Goal: Transaction & Acquisition: Purchase product/service

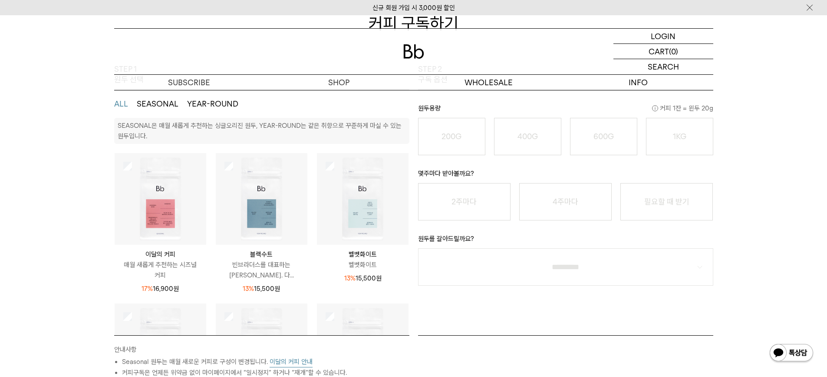
click at [262, 221] on img at bounding box center [262, 199] width 92 height 92
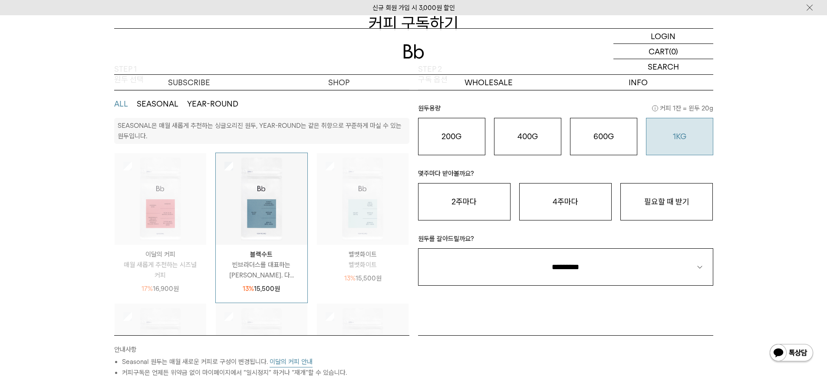
click at [686, 136] on o "1KG" at bounding box center [679, 136] width 13 height 9
click at [674, 205] on button "필요할 때 받기" at bounding box center [667, 201] width 93 height 37
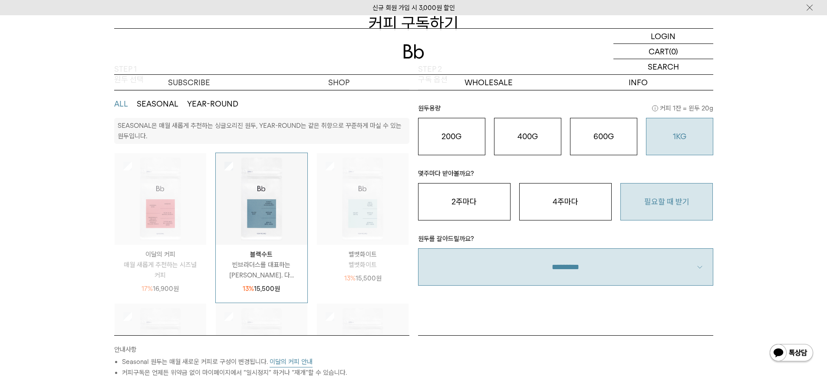
click at [615, 262] on select "**********" at bounding box center [565, 266] width 295 height 37
select select "**"
click at [418, 248] on select "**********" at bounding box center [565, 266] width 295 height 37
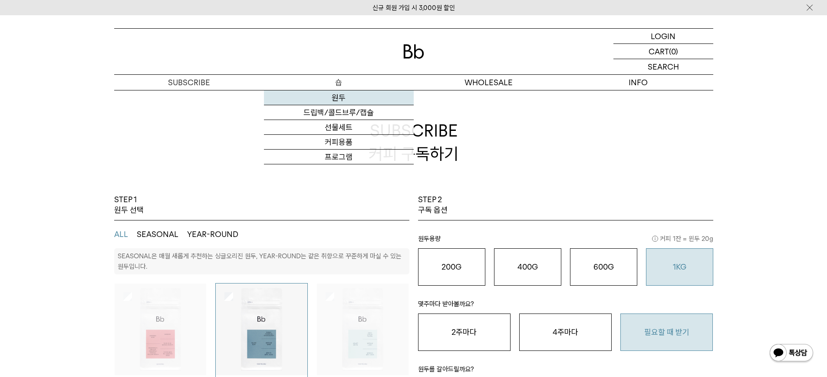
click at [342, 98] on link "원두" at bounding box center [339, 97] width 150 height 15
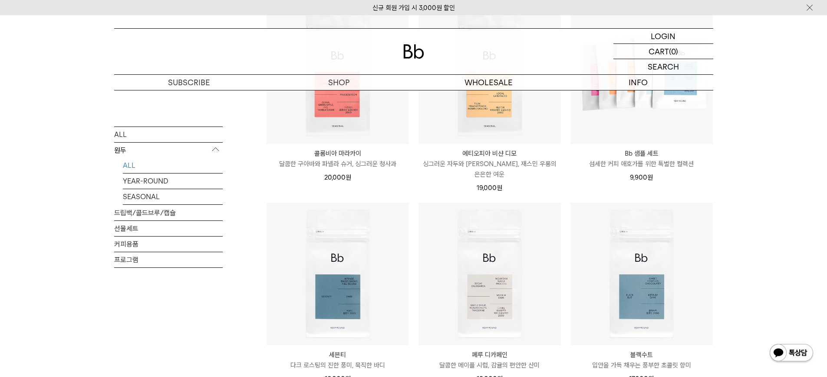
scroll to position [651, 0]
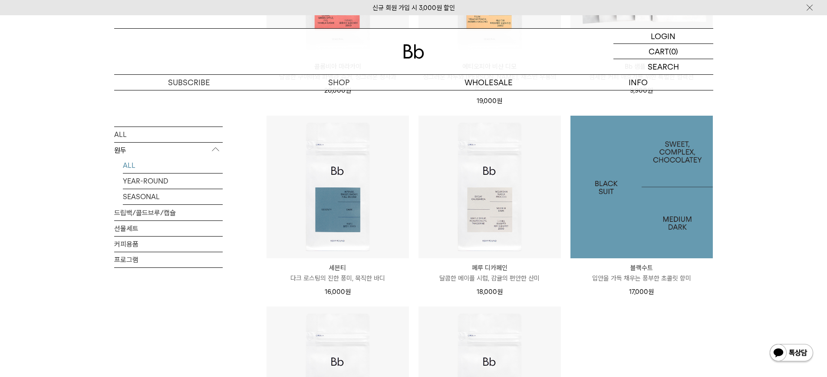
click at [653, 211] on img at bounding box center [642, 187] width 142 height 142
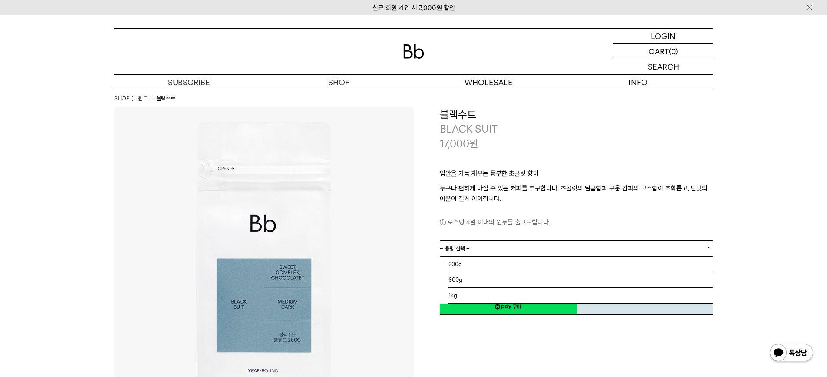
click at [487, 250] on link "= 용량 선택 =" at bounding box center [577, 248] width 274 height 15
click at [466, 299] on li "1kg" at bounding box center [581, 296] width 265 height 16
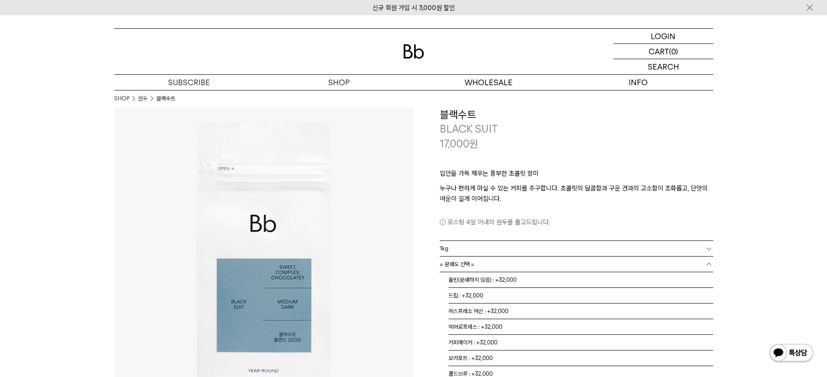
click at [478, 267] on link "= 분쇄도 선택 =" at bounding box center [577, 263] width 274 height 15
click at [472, 281] on li "홀빈(분쇄하지 않음) : +32,000" at bounding box center [581, 280] width 265 height 16
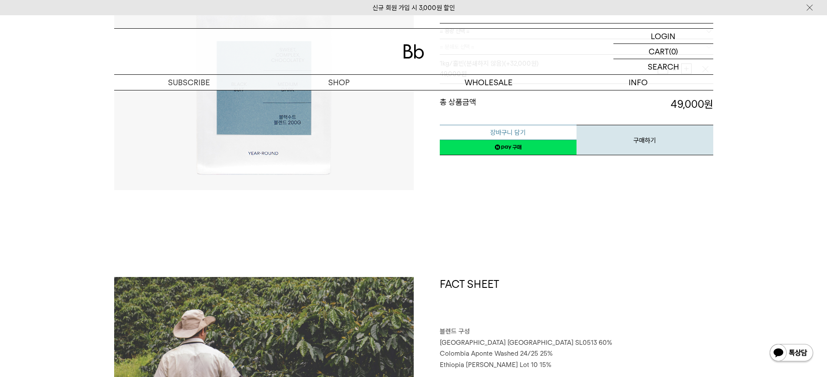
scroll to position [304, 0]
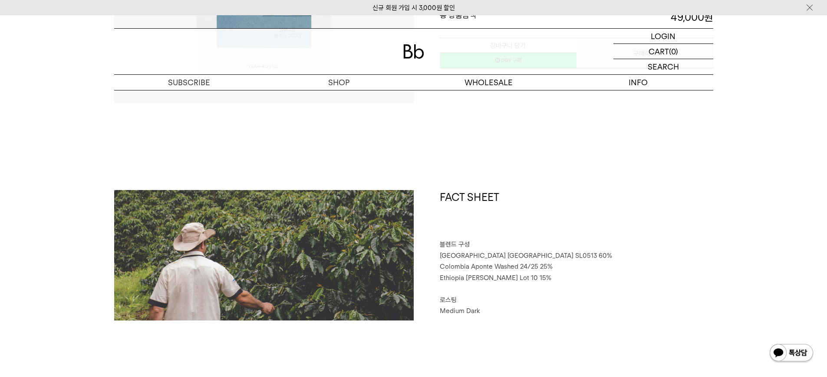
click at [683, 285] on p "⠀" at bounding box center [577, 288] width 274 height 11
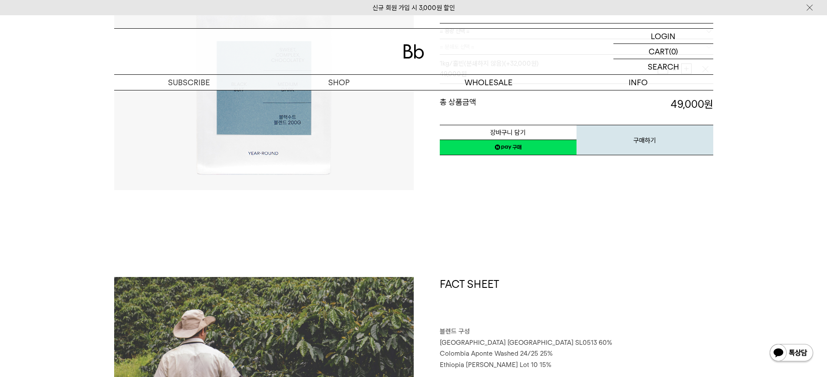
scroll to position [0, 0]
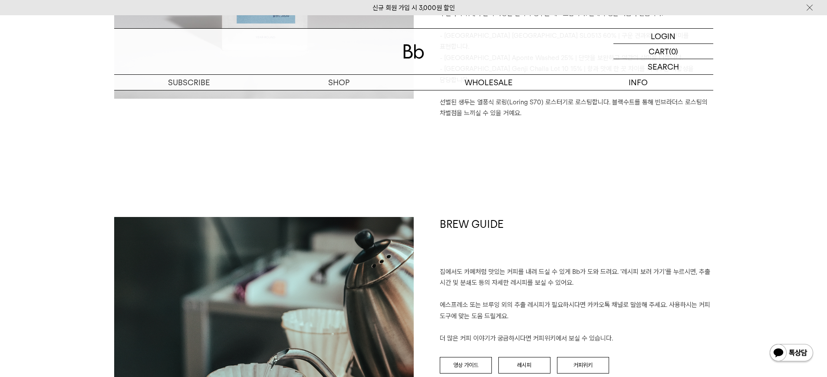
scroll to position [1086, 0]
